Goal: Task Accomplishment & Management: Complete application form

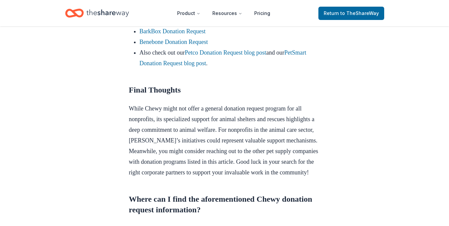
scroll to position [696, 0]
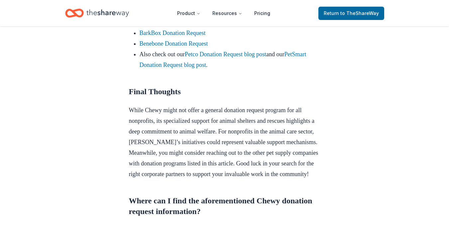
click at [205, 15] on link "Petcurean Donation Request" at bounding box center [174, 11] width 68 height 7
click at [198, 26] on link "West Paw Donation Request" at bounding box center [174, 22] width 68 height 7
click at [196, 36] on link "BarkBox Donation Request" at bounding box center [173, 33] width 66 height 7
click at [194, 47] on link "Benebone Donation Request" at bounding box center [174, 43] width 68 height 7
click at [198, 57] on link "Petco Donation Request blog post" at bounding box center [225, 54] width 81 height 7
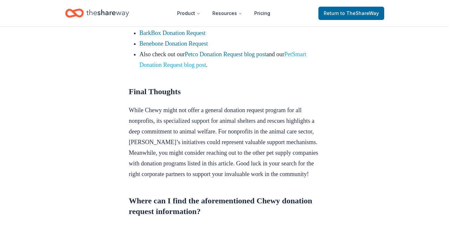
click at [184, 68] on link "PetSmart Donation Request blog post" at bounding box center [223, 59] width 167 height 17
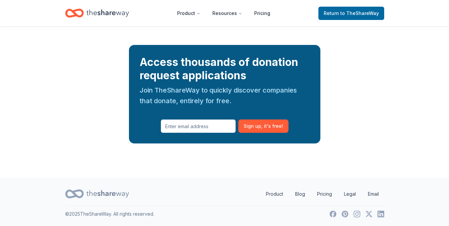
scroll to position [0, 0]
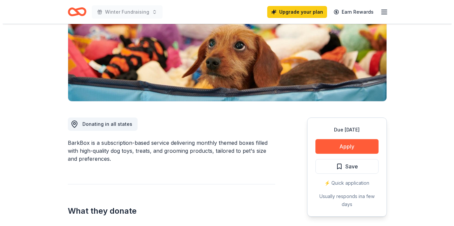
scroll to position [60, 0]
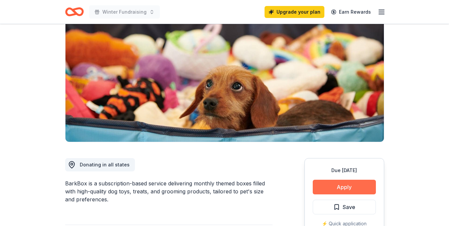
click at [348, 187] on button "Apply" at bounding box center [344, 186] width 63 height 15
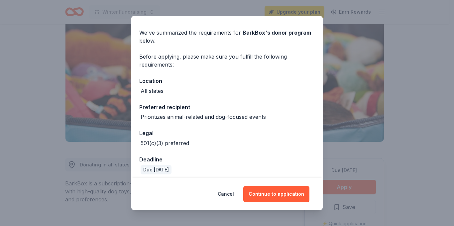
scroll to position [24, 0]
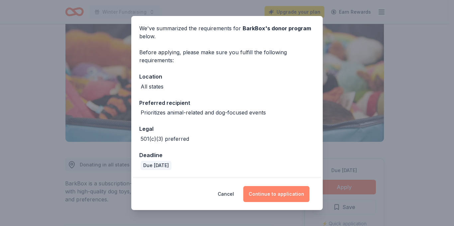
click at [280, 196] on button "Continue to application" at bounding box center [276, 194] width 66 height 16
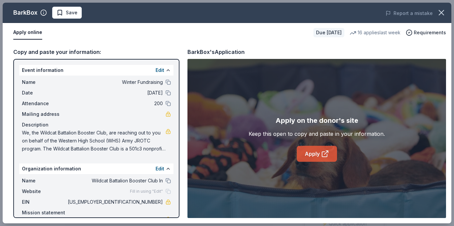
click at [307, 157] on link "Apply" at bounding box center [317, 154] width 40 height 16
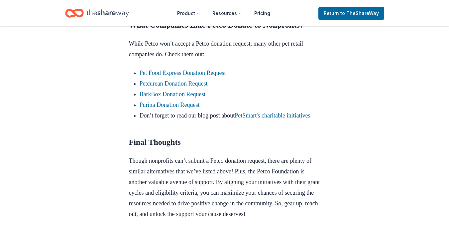
scroll to position [636, 0]
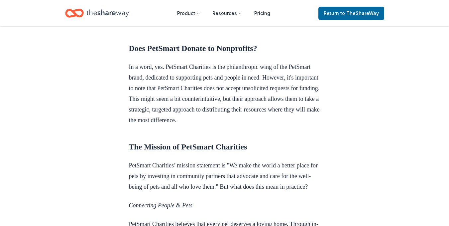
scroll to position [43, 0]
